Goal: Find specific page/section: Find specific page/section

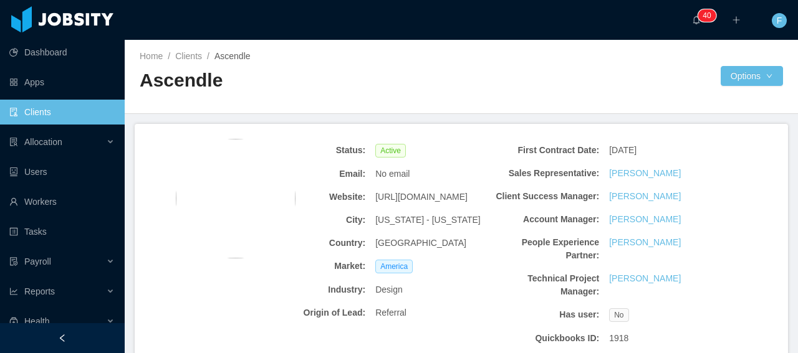
click at [46, 116] on link "Clients" at bounding box center [61, 112] width 105 height 25
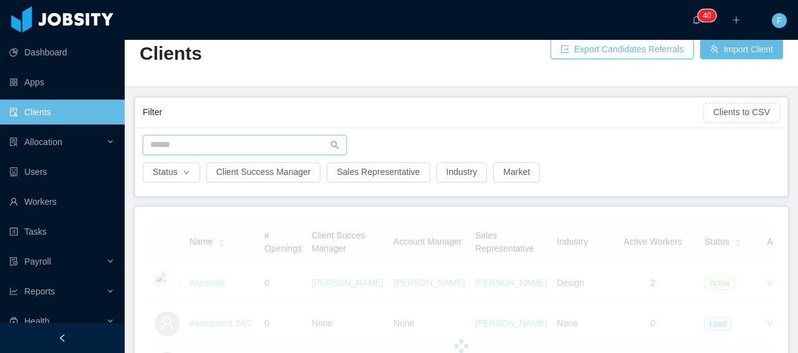
click at [223, 141] on input "text" at bounding box center [245, 145] width 204 height 20
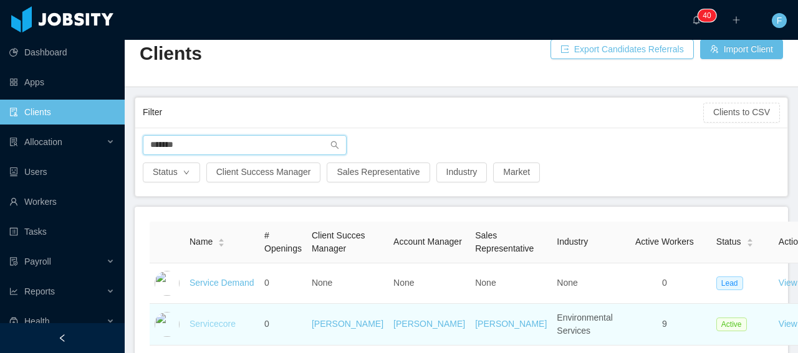
type input "*******"
click at [210, 329] on link "Servicecore" at bounding box center [212, 324] width 46 height 10
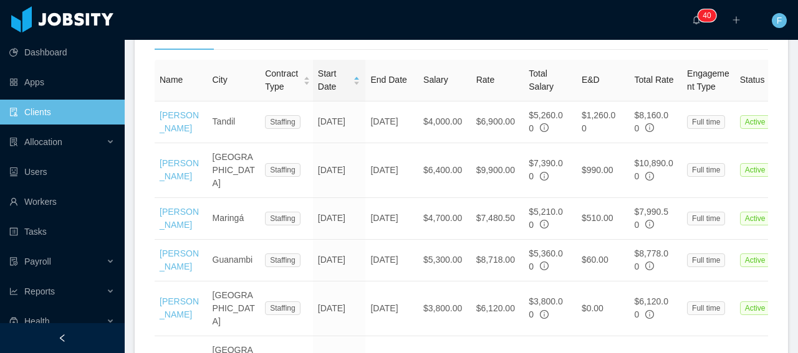
scroll to position [492, 0]
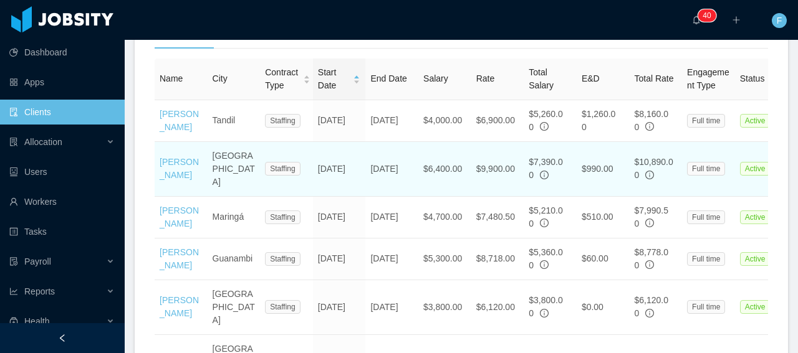
click at [170, 197] on td "[PERSON_NAME]" at bounding box center [181, 169] width 53 height 55
click at [168, 180] on link "[PERSON_NAME]" at bounding box center [179, 168] width 39 height 23
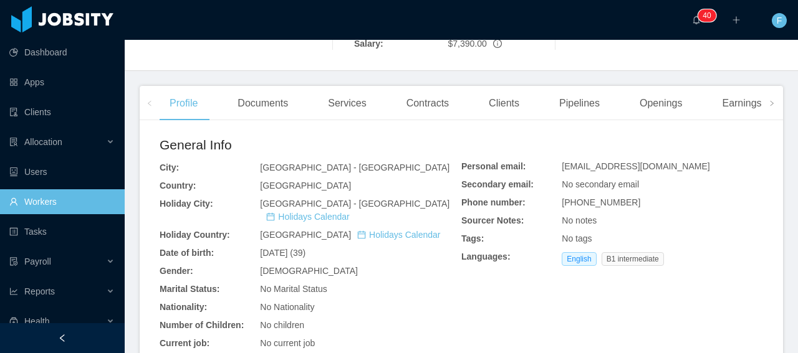
scroll to position [492, 0]
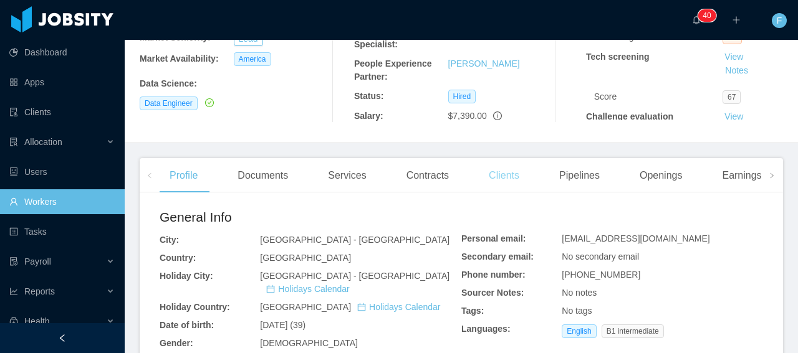
click at [500, 181] on div "Clients" at bounding box center [504, 175] width 50 height 35
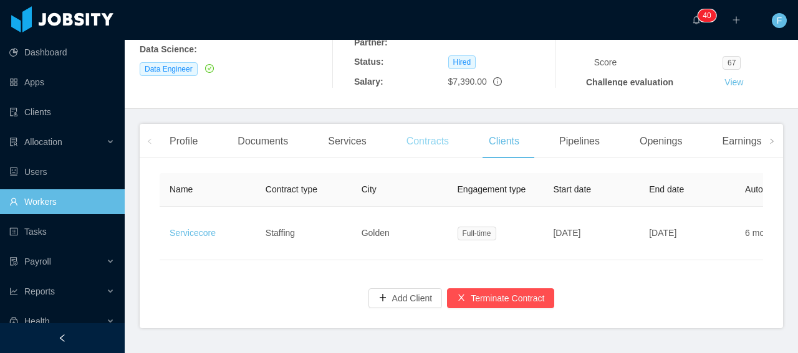
click at [434, 143] on div "Contracts" at bounding box center [427, 141] width 62 height 35
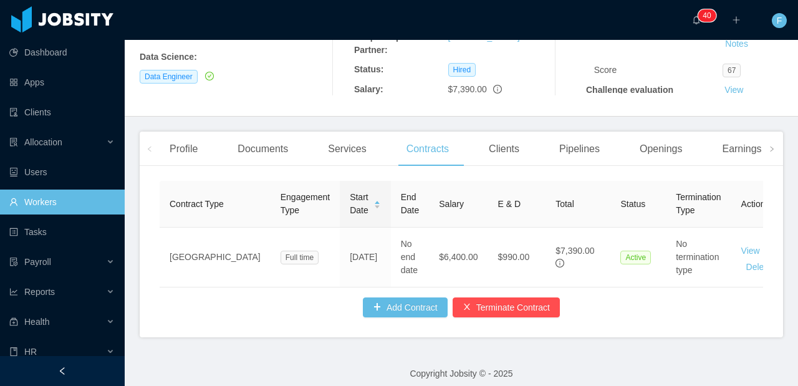
scroll to position [246, 0]
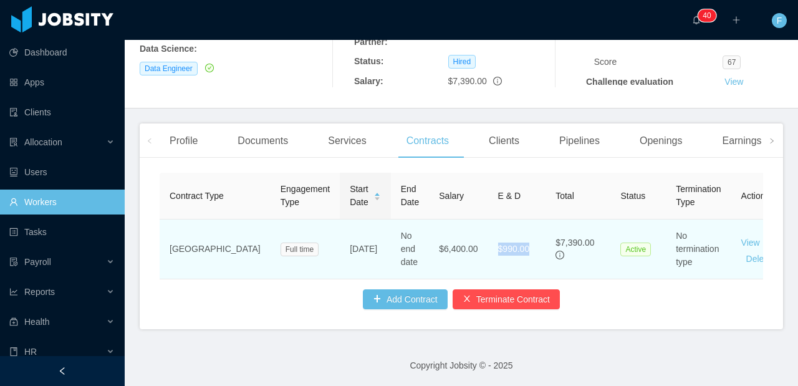
drag, startPoint x: 487, startPoint y: 246, endPoint x: 450, endPoint y: 251, distance: 37.0
click at [488, 251] on td "$990.00" at bounding box center [517, 249] width 58 height 60
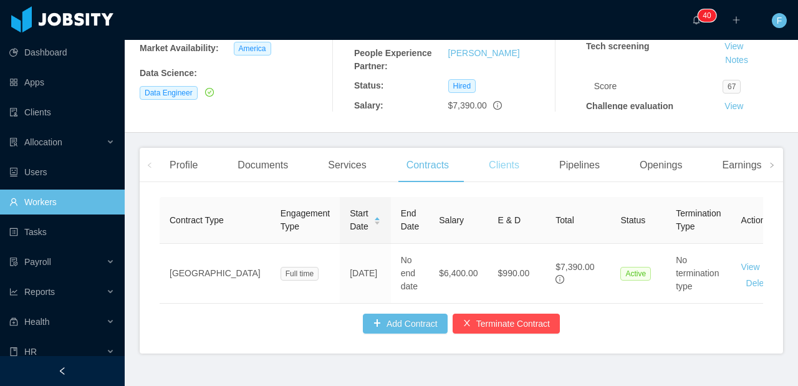
click at [498, 163] on div "Clients" at bounding box center [504, 165] width 50 height 35
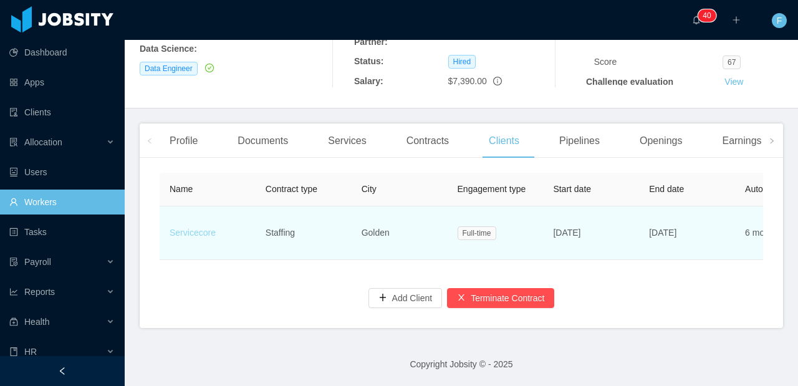
click at [189, 234] on link "Servicecore" at bounding box center [193, 233] width 46 height 10
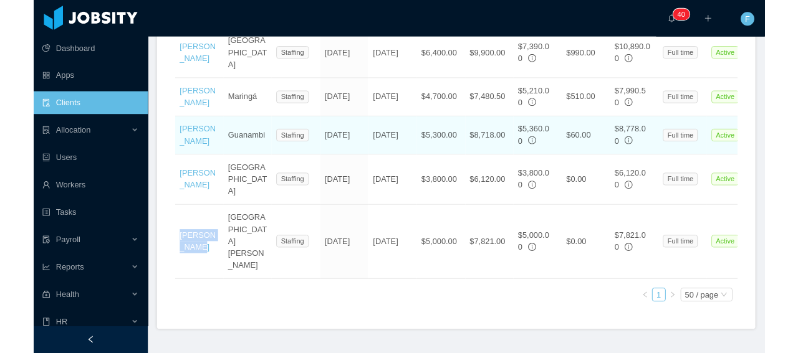
scroll to position [543, 0]
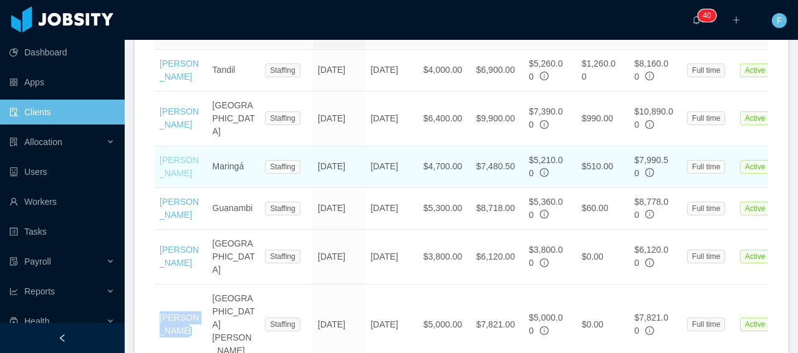
click at [183, 178] on link "[PERSON_NAME]" at bounding box center [179, 166] width 39 height 23
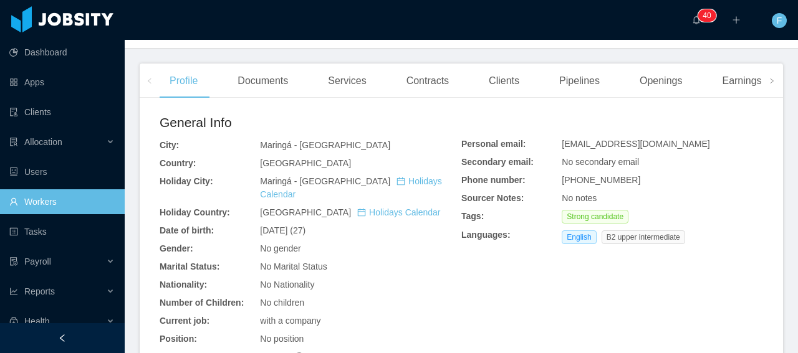
scroll to position [251, 0]
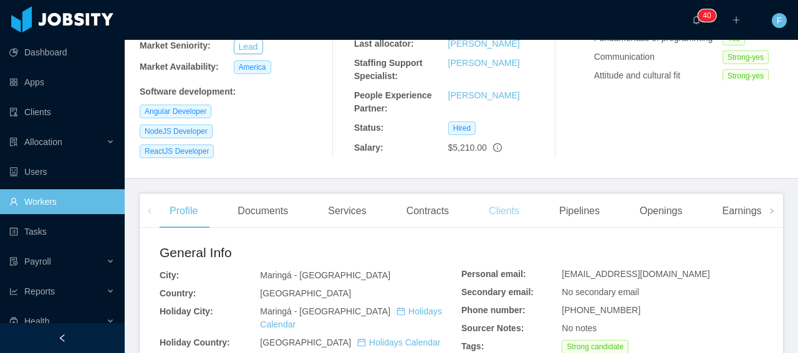
click at [513, 194] on div "Clients" at bounding box center [504, 211] width 50 height 35
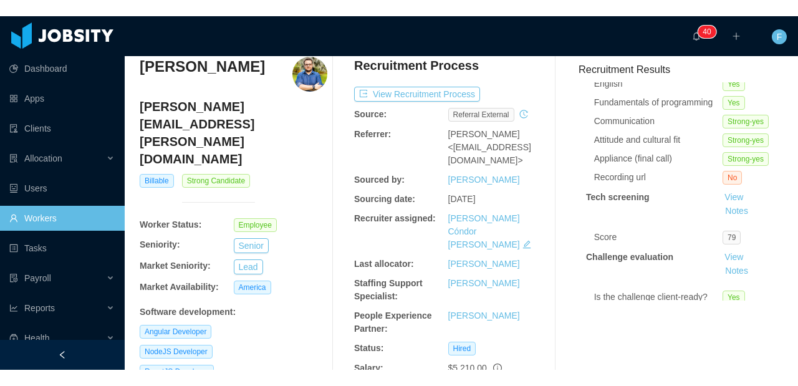
scroll to position [50, 0]
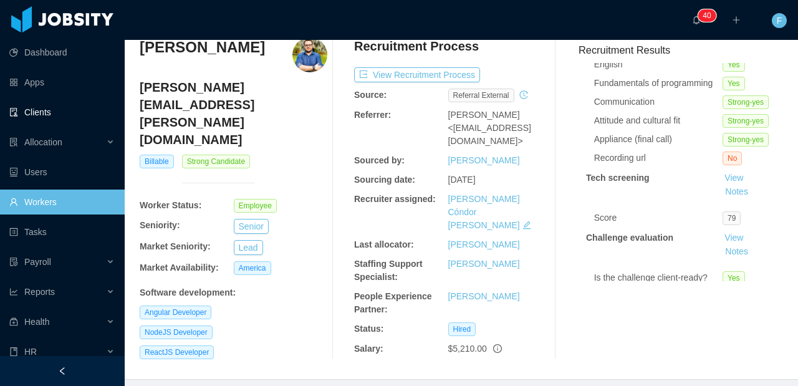
click at [32, 113] on link "Clients" at bounding box center [61, 112] width 105 height 25
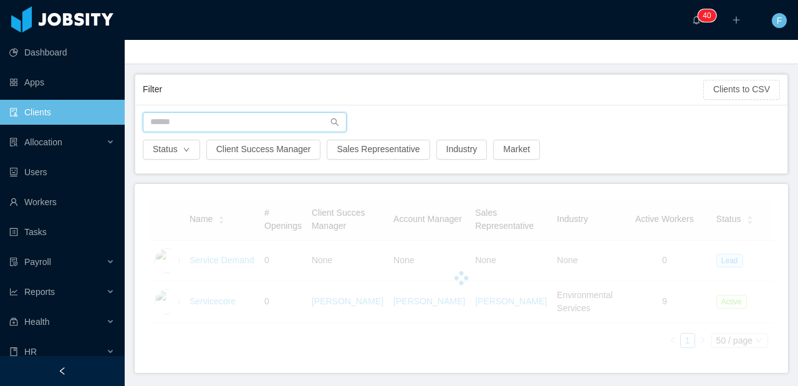
click at [221, 125] on input "text" at bounding box center [245, 122] width 204 height 20
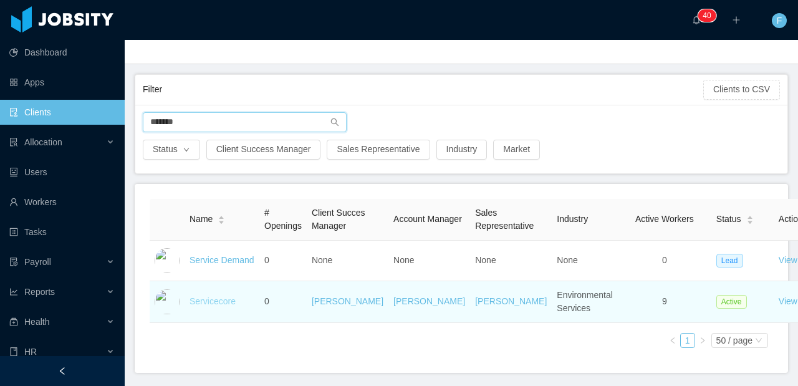
type input "*******"
click at [199, 306] on link "Servicecore" at bounding box center [212, 301] width 46 height 10
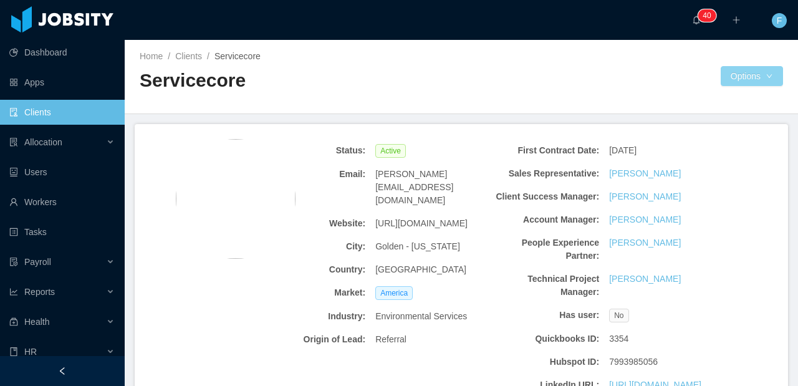
click at [757, 70] on button "Options" at bounding box center [752, 76] width 62 height 20
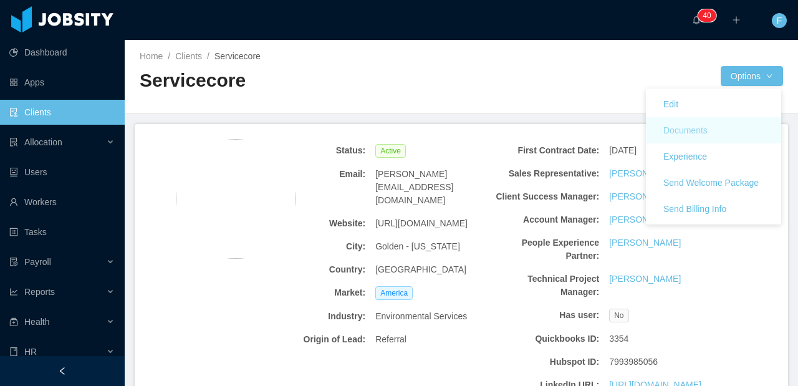
click at [679, 132] on button "Documents" at bounding box center [685, 130] width 64 height 20
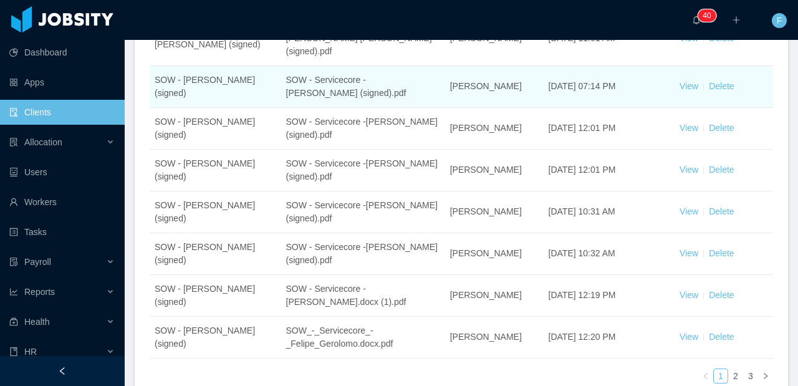
scroll to position [347, 0]
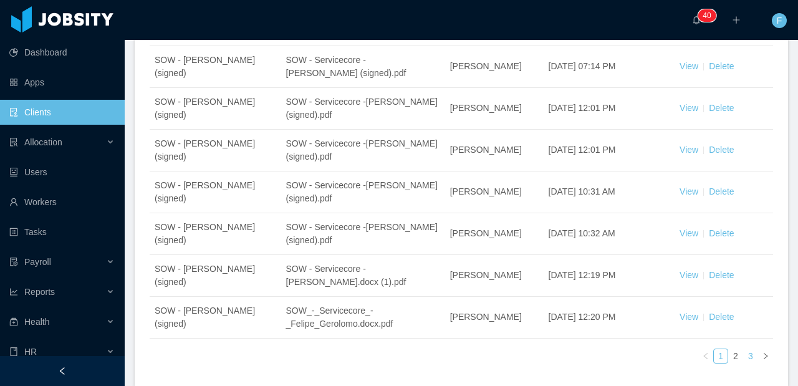
click at [747, 349] on link "3" at bounding box center [751, 356] width 14 height 14
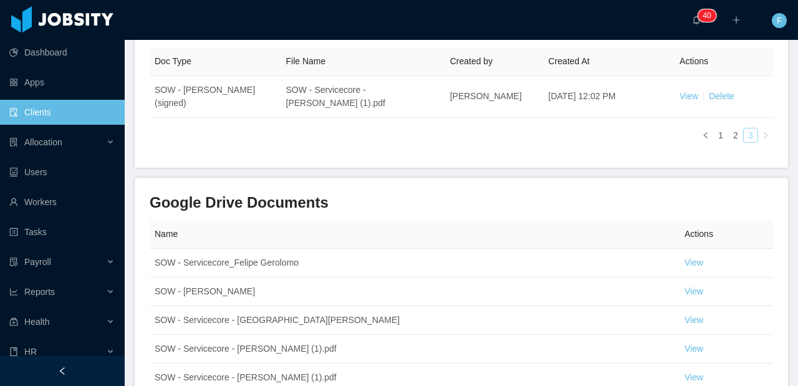
scroll to position [196, 0]
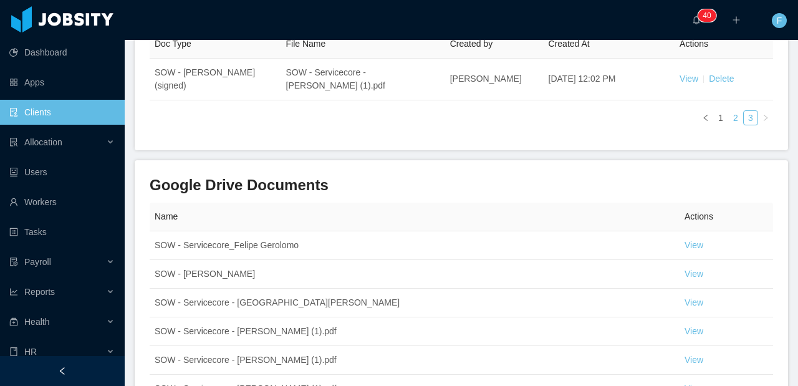
click at [732, 120] on link "2" at bounding box center [736, 118] width 14 height 14
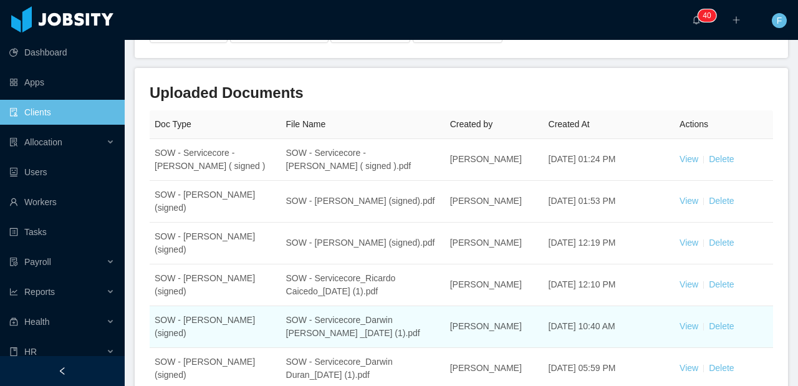
scroll to position [399, 0]
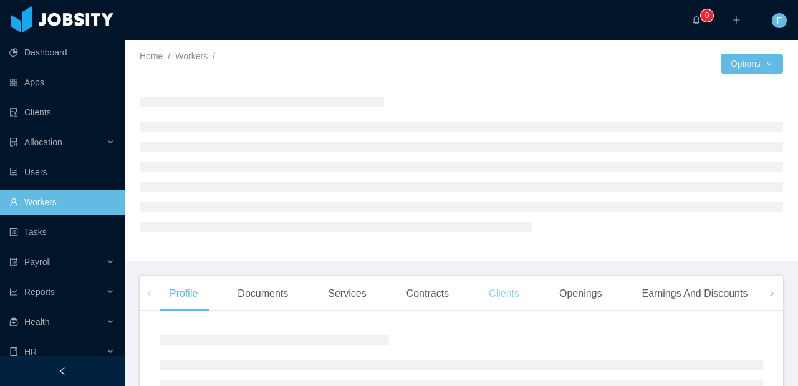
click at [506, 299] on div "Clients" at bounding box center [504, 293] width 50 height 35
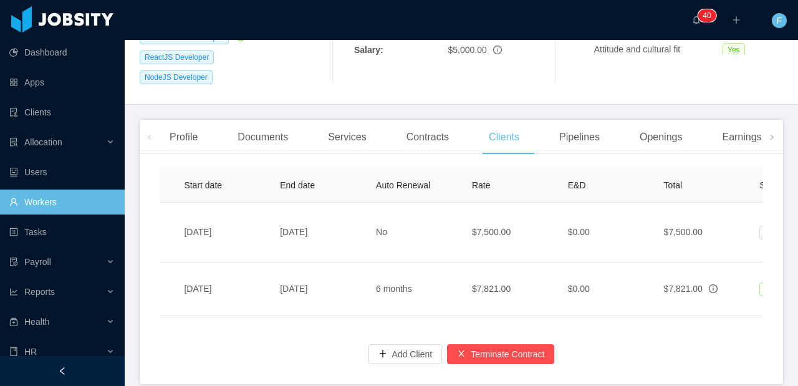
scroll to position [0, 643]
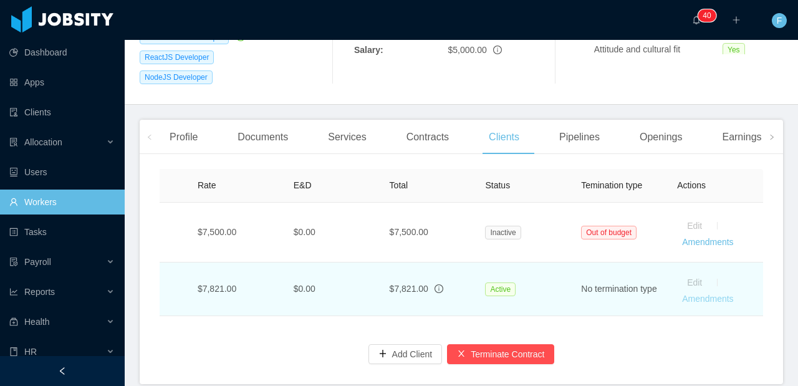
click at [709, 294] on link "Amendments" at bounding box center [707, 299] width 51 height 10
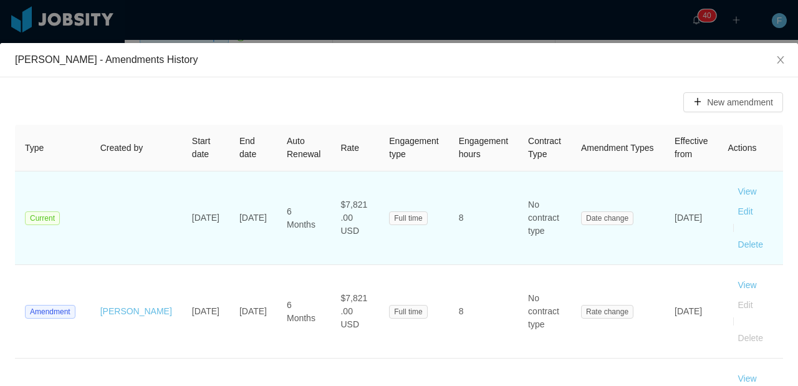
scroll to position [25, 0]
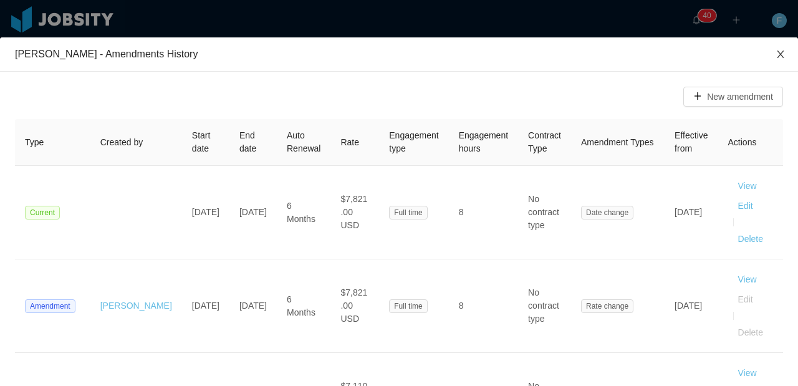
click at [779, 54] on icon "icon: close" at bounding box center [780, 54] width 10 height 10
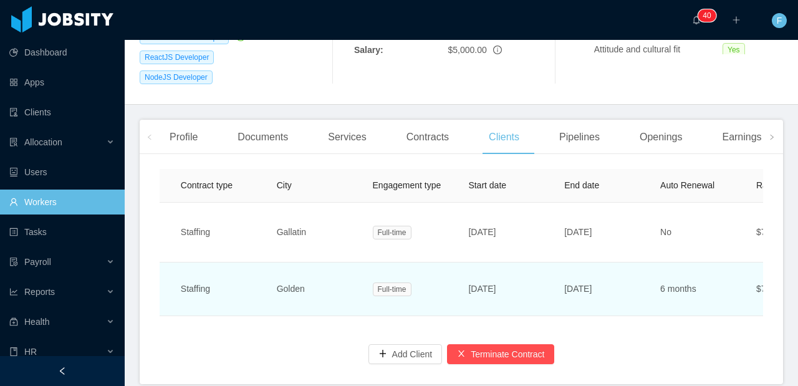
scroll to position [0, 643]
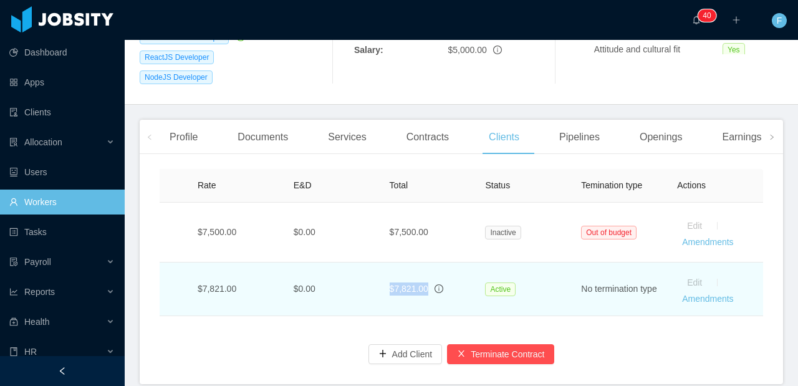
drag, startPoint x: 432, startPoint y: 276, endPoint x: 376, endPoint y: 279, distance: 56.2
click at [376, 279] on tr "Servicecore Staffing Golden Full-time Apr 29th, 2024 Feb 12th, 2026 6 months $7…" at bounding box center [139, 289] width 1247 height 54
copy tr "$7,821.00"
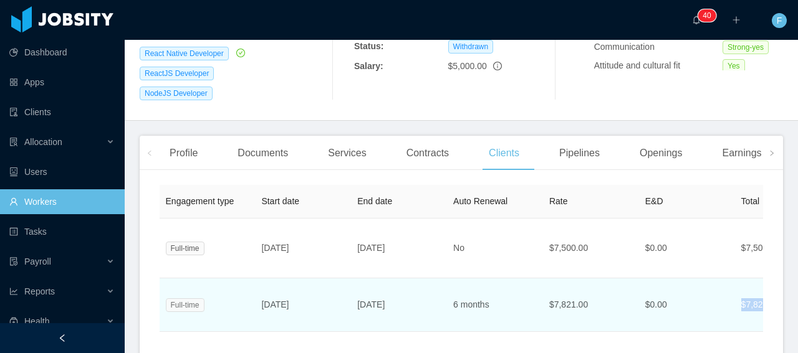
scroll to position [0, 0]
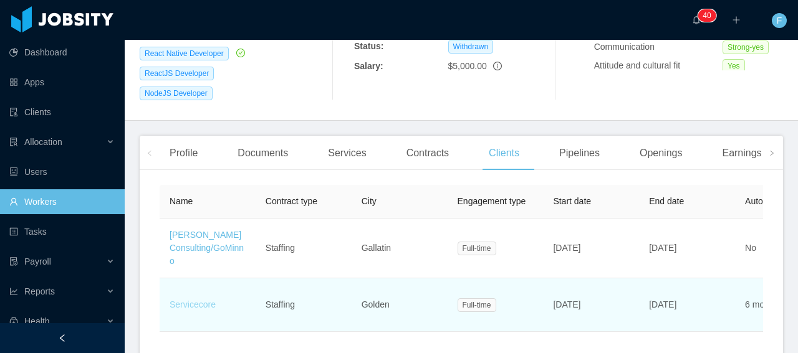
click at [204, 300] on link "Servicecore" at bounding box center [193, 305] width 46 height 10
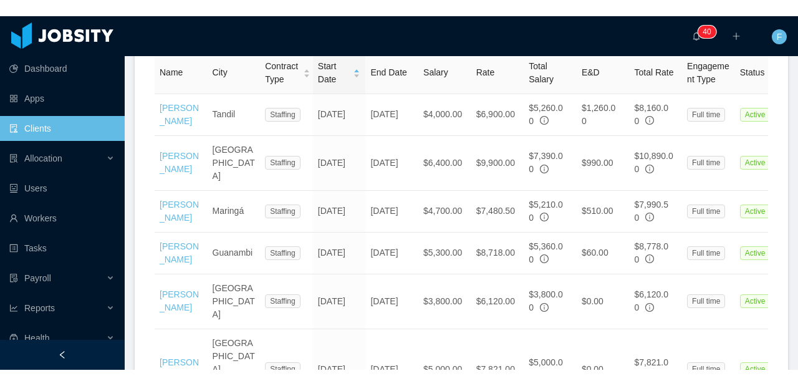
scroll to position [576, 0]
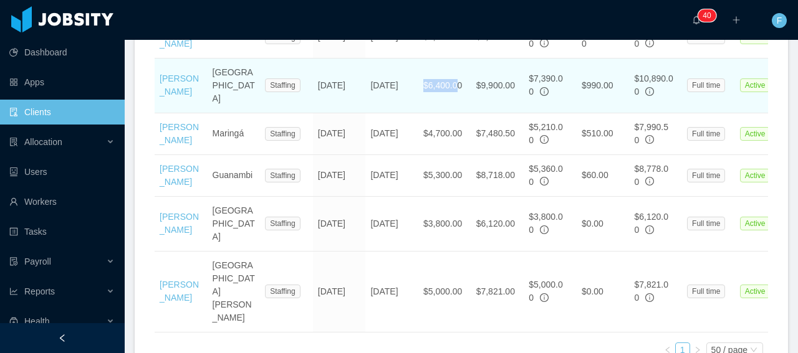
drag, startPoint x: 461, startPoint y: 113, endPoint x: 423, endPoint y: 111, distance: 38.1
click at [423, 111] on td "$6,400.00" at bounding box center [444, 86] width 53 height 55
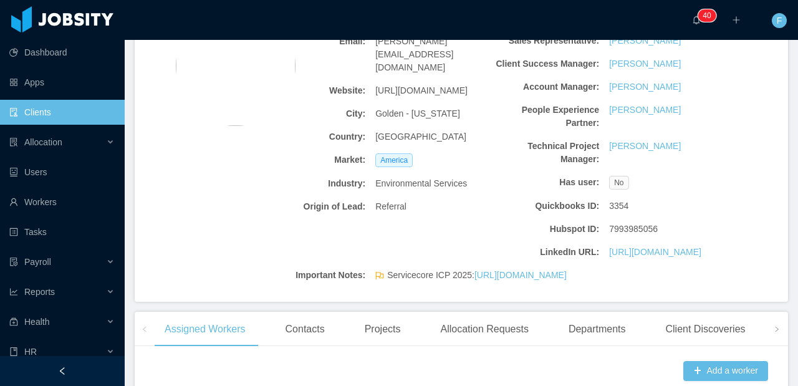
scroll to position [0, 0]
